Goal: Check status: Check status

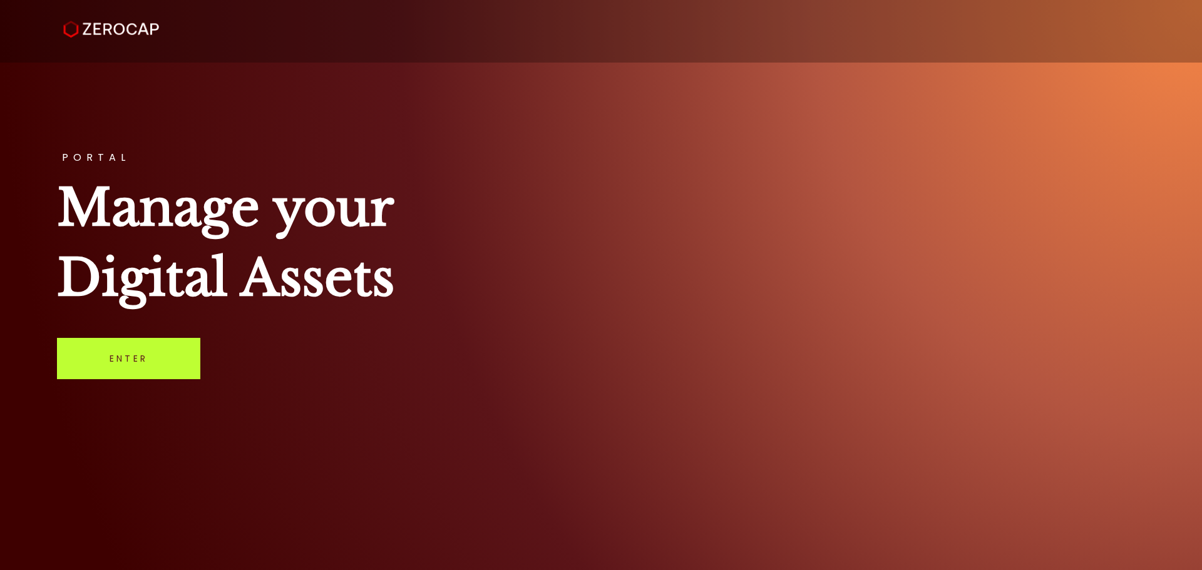
click at [161, 356] on link "Enter" at bounding box center [128, 358] width 143 height 41
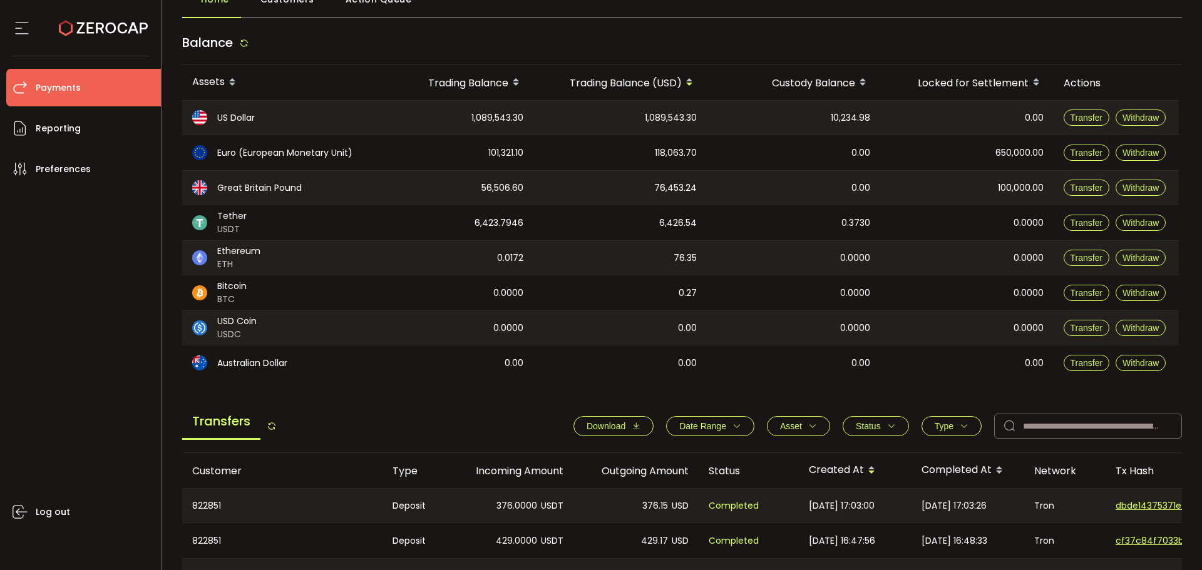
scroll to position [188, 0]
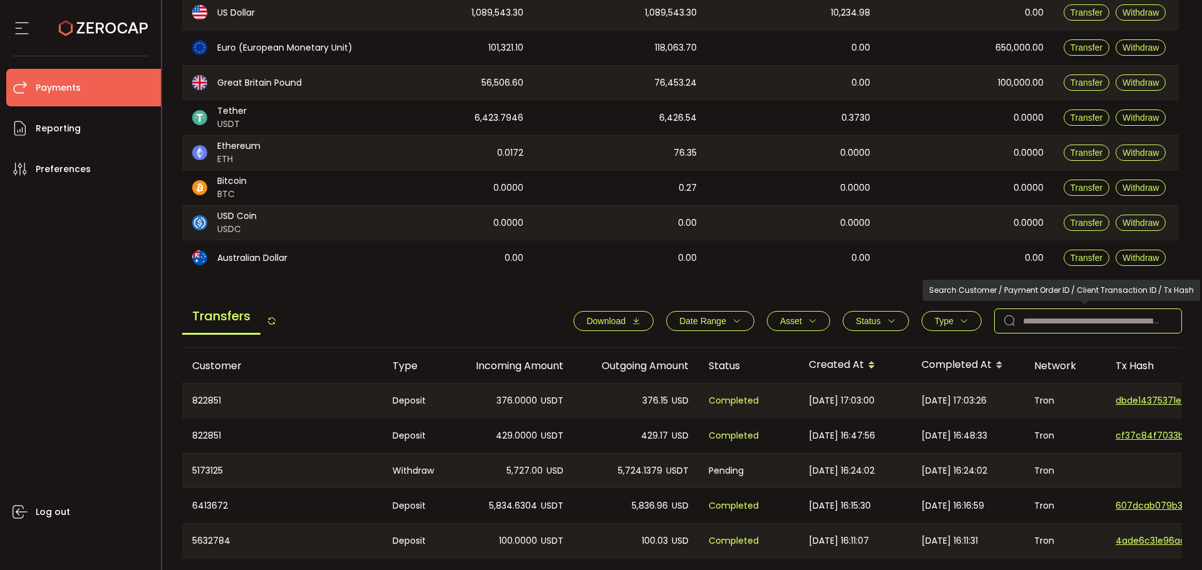
click at [1059, 321] on input "text" at bounding box center [1088, 321] width 188 height 25
paste input "*******"
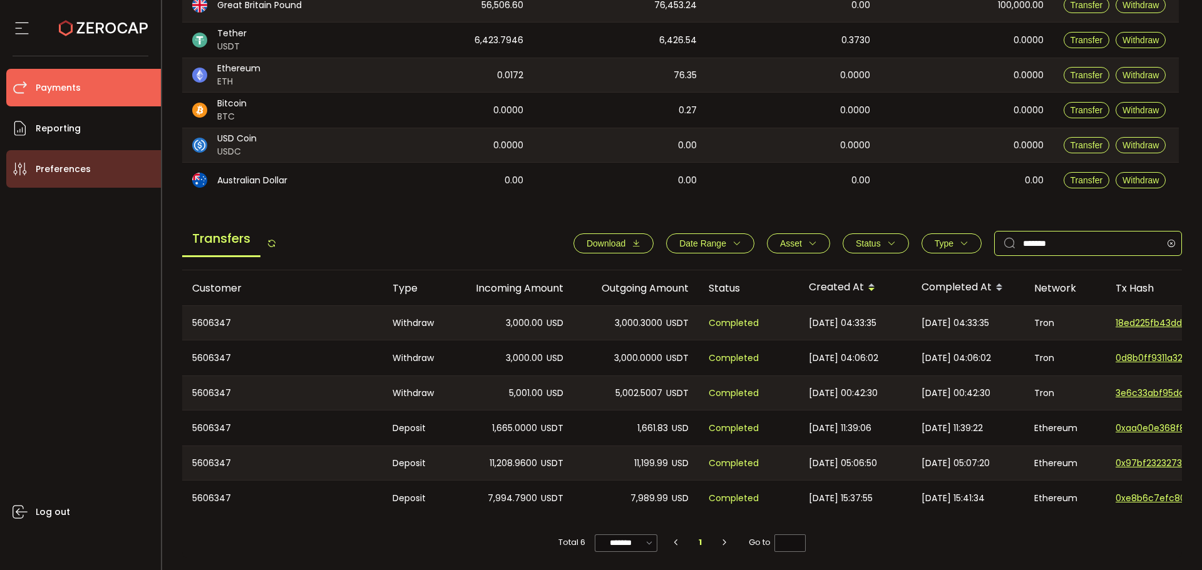
scroll to position [269, 0]
type input "*******"
drag, startPoint x: 556, startPoint y: 353, endPoint x: 502, endPoint y: 347, distance: 54.1
click at [502, 347] on div "3,000.00 USD" at bounding box center [510, 358] width 125 height 35
click at [531, 354] on span "3,000.00" at bounding box center [524, 358] width 37 height 14
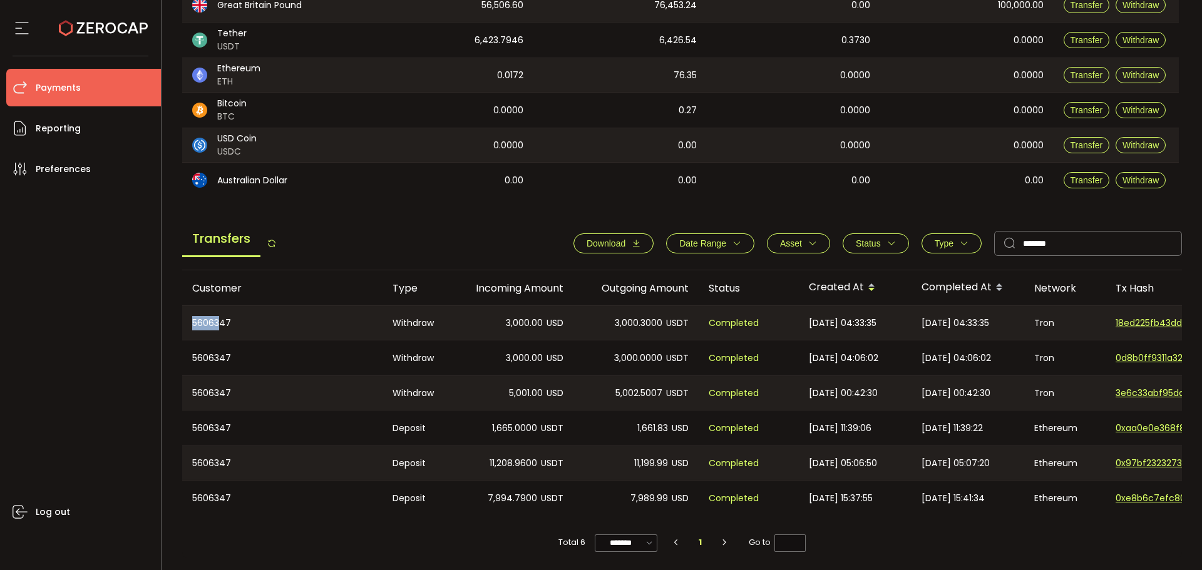
drag, startPoint x: 181, startPoint y: 315, endPoint x: 224, endPoint y: 335, distance: 47.6
click at [178, 314] on main "Home Customers Action Queue Balance Assets Trading Balance Trading Balance (USD…" at bounding box center [682, 181] width 1040 height 779
click at [224, 335] on div "5606347" at bounding box center [282, 323] width 200 height 34
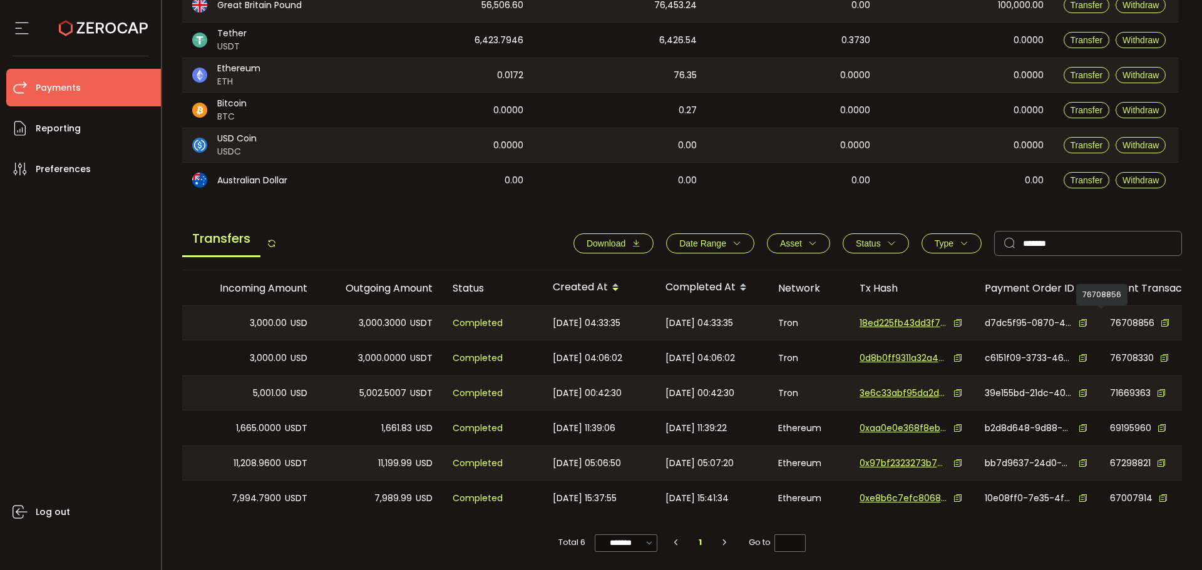
scroll to position [0, 321]
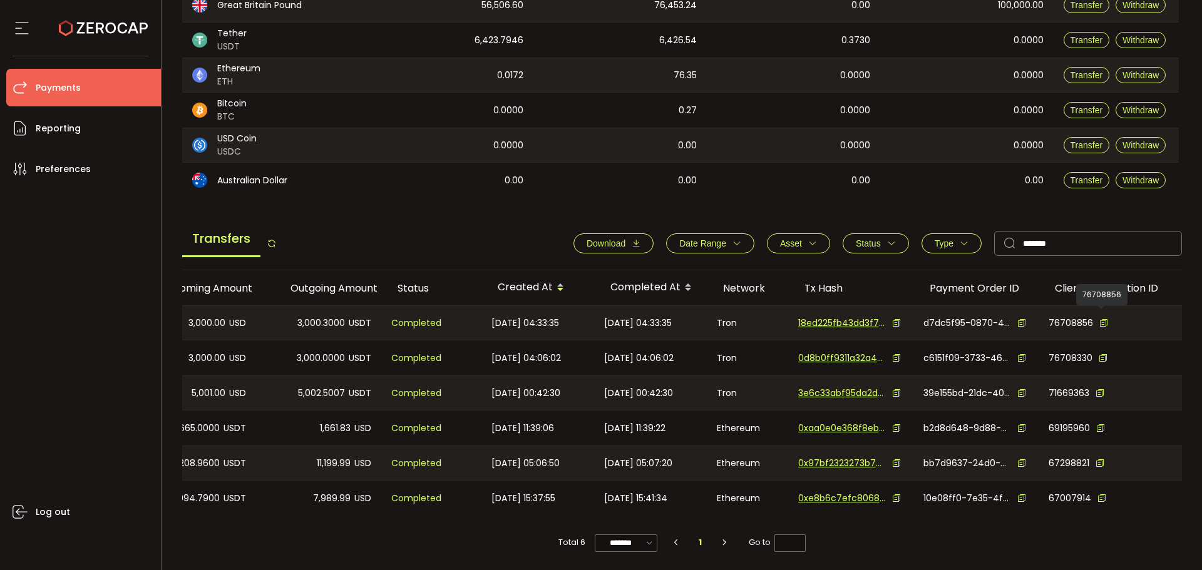
drag, startPoint x: 1104, startPoint y: 320, endPoint x: 1177, endPoint y: 319, distance: 73.9
click at [1177, 319] on div "76708856" at bounding box center [1110, 323] width 144 height 34
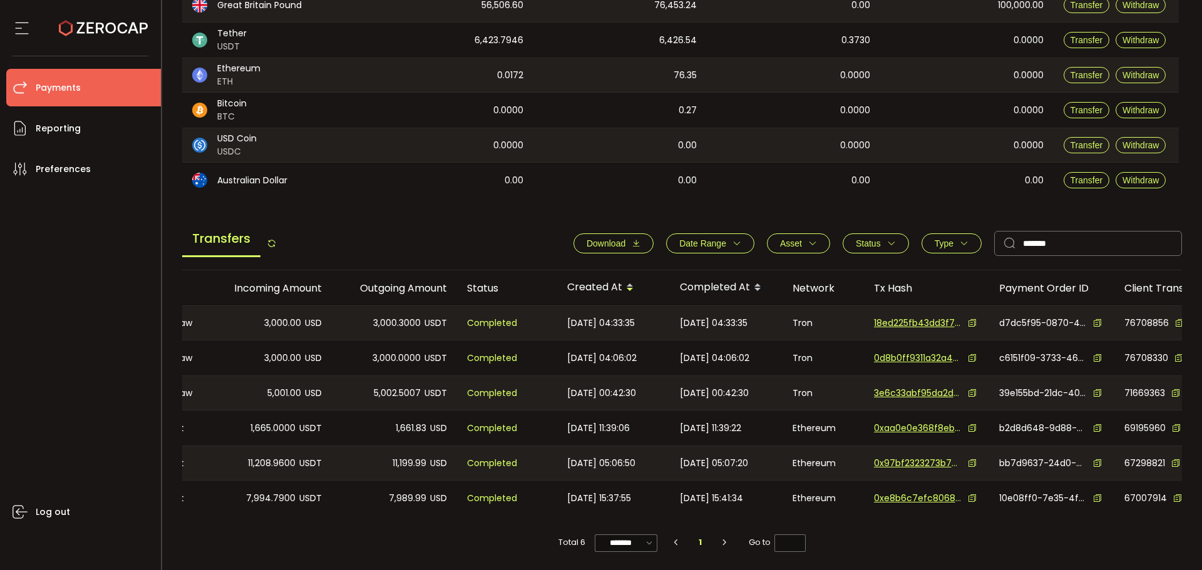
drag, startPoint x: 435, startPoint y: 511, endPoint x: 341, endPoint y: 486, distance: 97.8
click at [341, 486] on div "7,989.99 USD" at bounding box center [394, 498] width 125 height 35
click at [366, 529] on div "Total 6 ******* 10/page 20/page 50/page 100/page 1 Go to *" at bounding box center [682, 537] width 1000 height 42
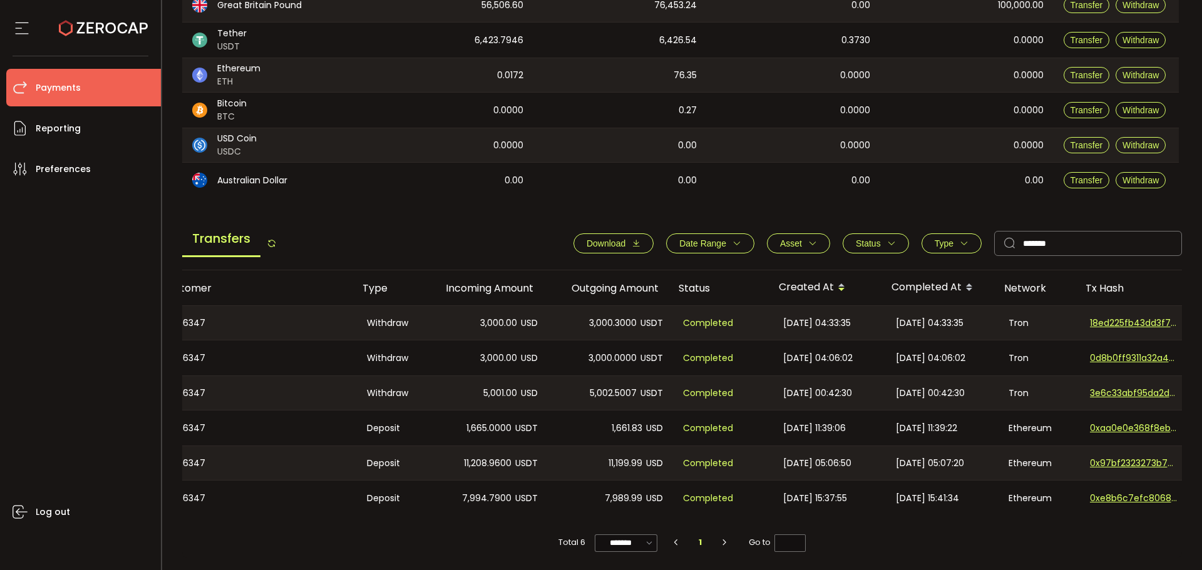
scroll to position [0, 0]
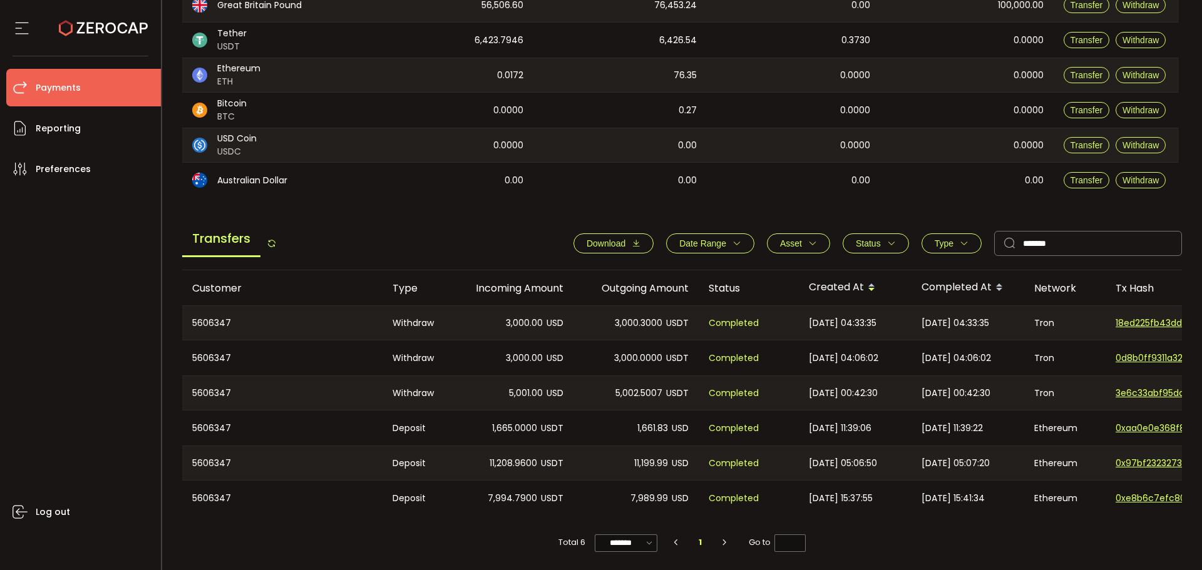
drag, startPoint x: 849, startPoint y: 339, endPoint x: 857, endPoint y: 349, distance: 12.9
click at [854, 344] on tbody "5606347 Withdraw 3,000.00 USD 3,000.3000 USDT Completed 2025-08-11 04:33:35 202…" at bounding box center [841, 410] width 1318 height 210
click at [857, 351] on span "2025-08-11 04:06:02" at bounding box center [843, 358] width 69 height 14
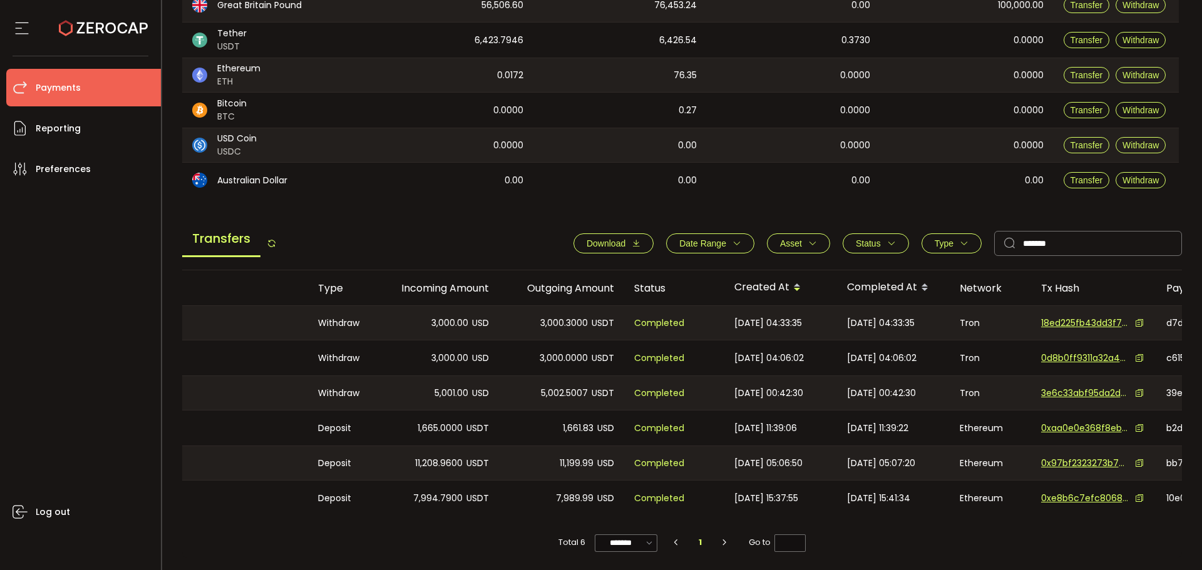
scroll to position [0, 92]
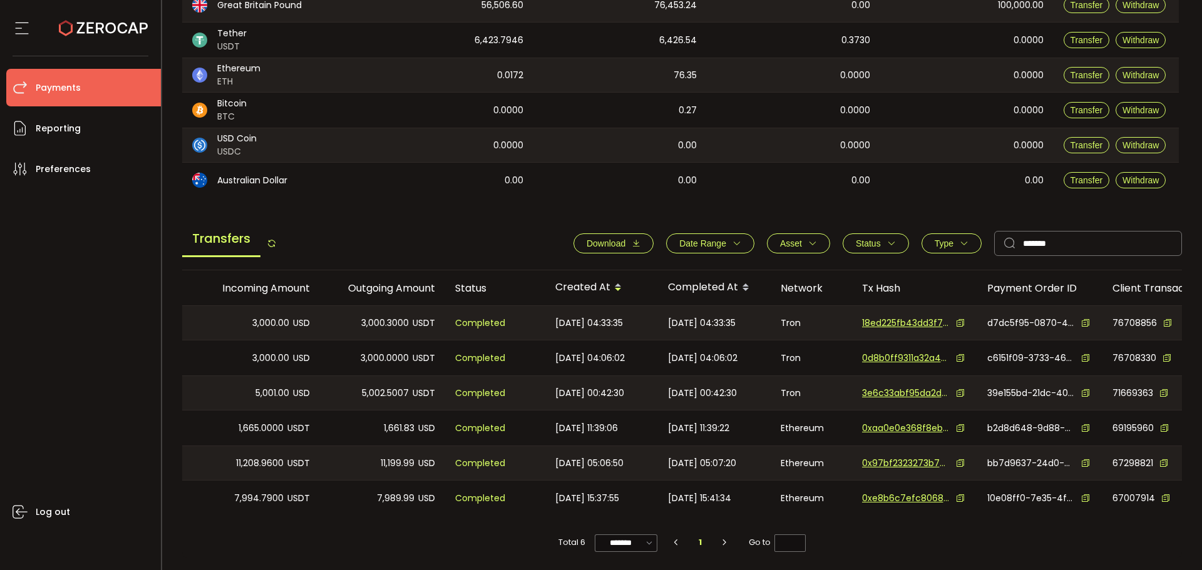
click at [958, 319] on icon at bounding box center [960, 323] width 9 height 9
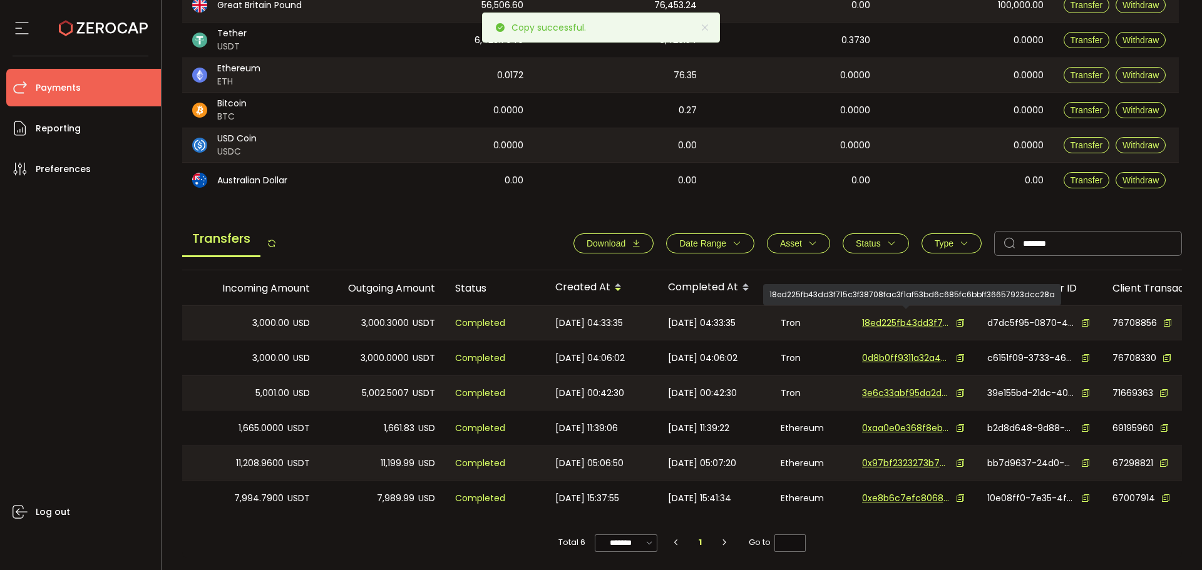
click at [884, 318] on span "18ed225fb43dd3f715c3f38708fac3f1af53bd6c685fc6bbff36657923dcc28a" at bounding box center [906, 323] width 88 height 13
